Goal: Task Accomplishment & Management: Manage account settings

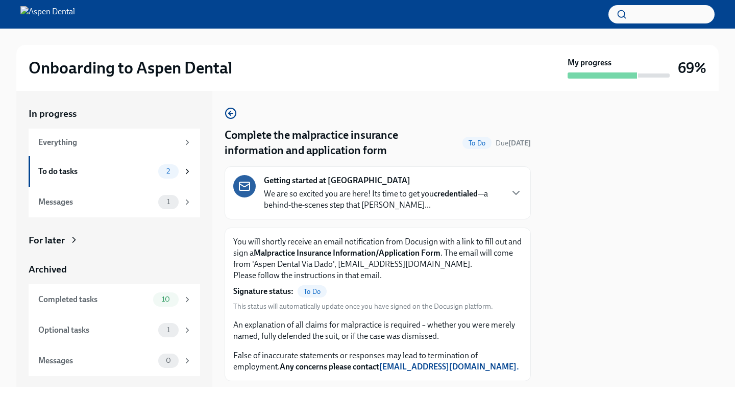
scroll to position [60, 0]
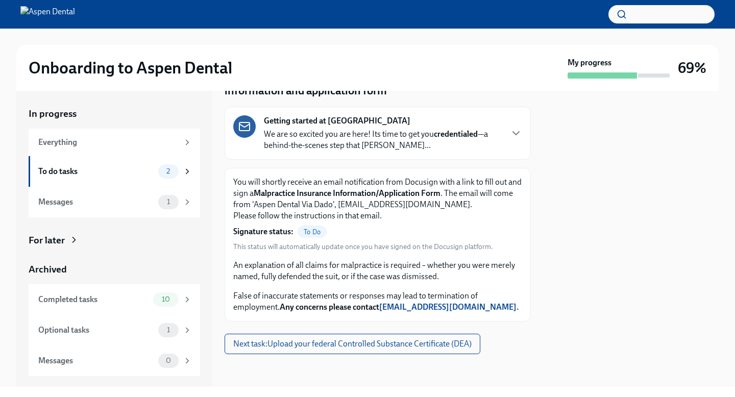
click at [617, 239] on div at bounding box center [631, 239] width 176 height 296
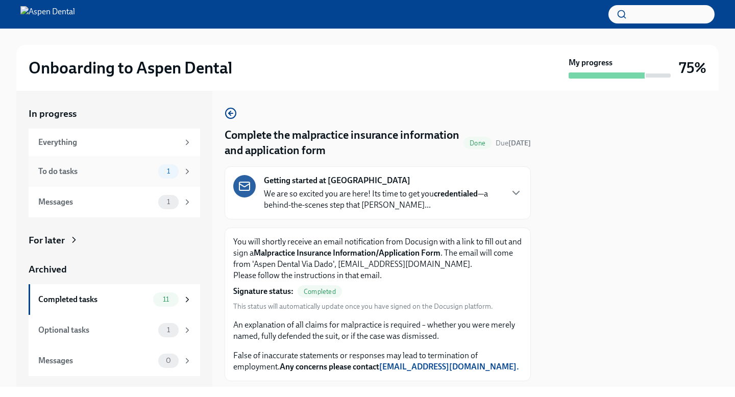
click at [151, 169] on div "To do tasks" at bounding box center [96, 171] width 116 height 11
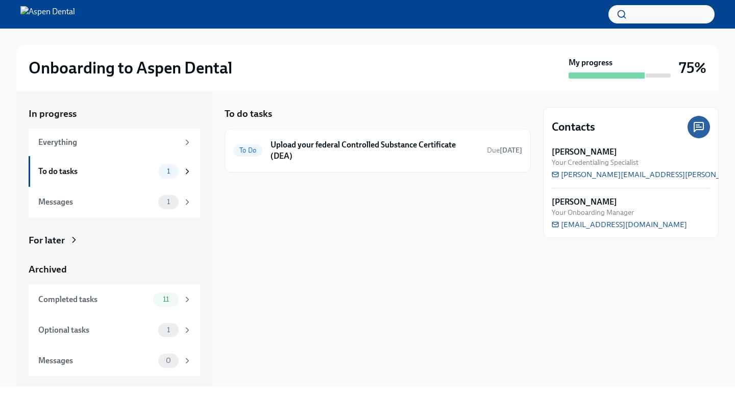
click at [341, 237] on div "To do tasks To Do Upload your federal Controlled Substance Certificate (DEA) Du…" at bounding box center [378, 239] width 306 height 296
click at [109, 190] on div "Messages 1" at bounding box center [115, 202] width 172 height 31
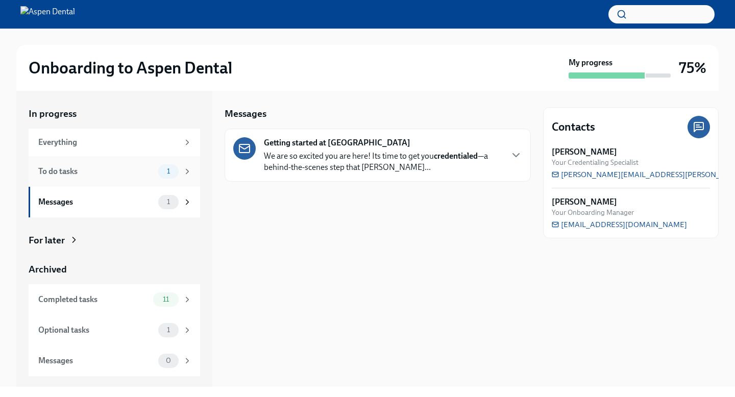
click at [127, 176] on div "To do tasks" at bounding box center [96, 171] width 116 height 11
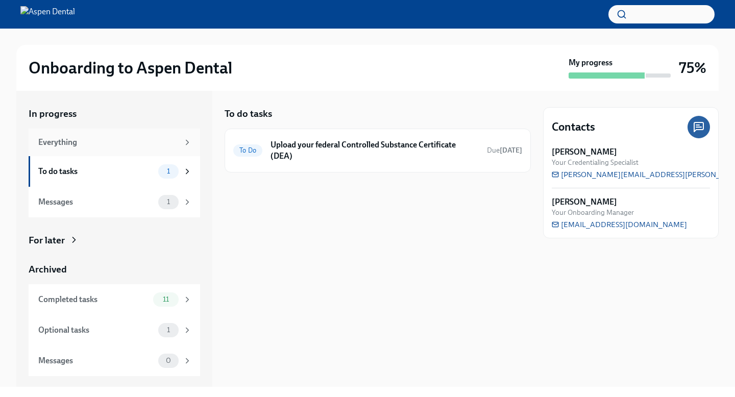
click at [128, 137] on div "Everything" at bounding box center [108, 142] width 140 height 11
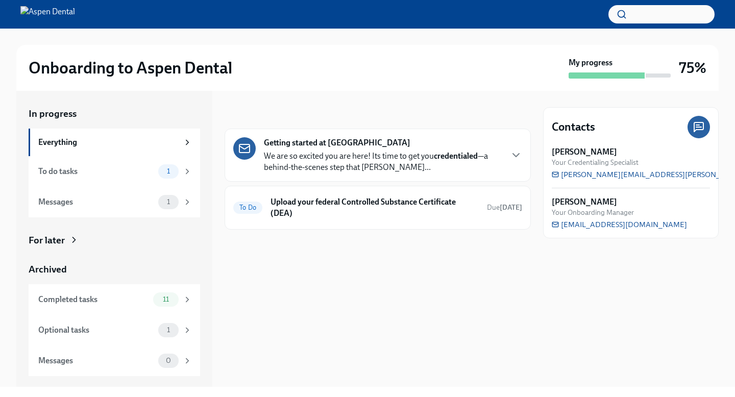
click at [364, 109] on div "In progress" at bounding box center [378, 113] width 306 height 13
